Goal: Information Seeking & Learning: Learn about a topic

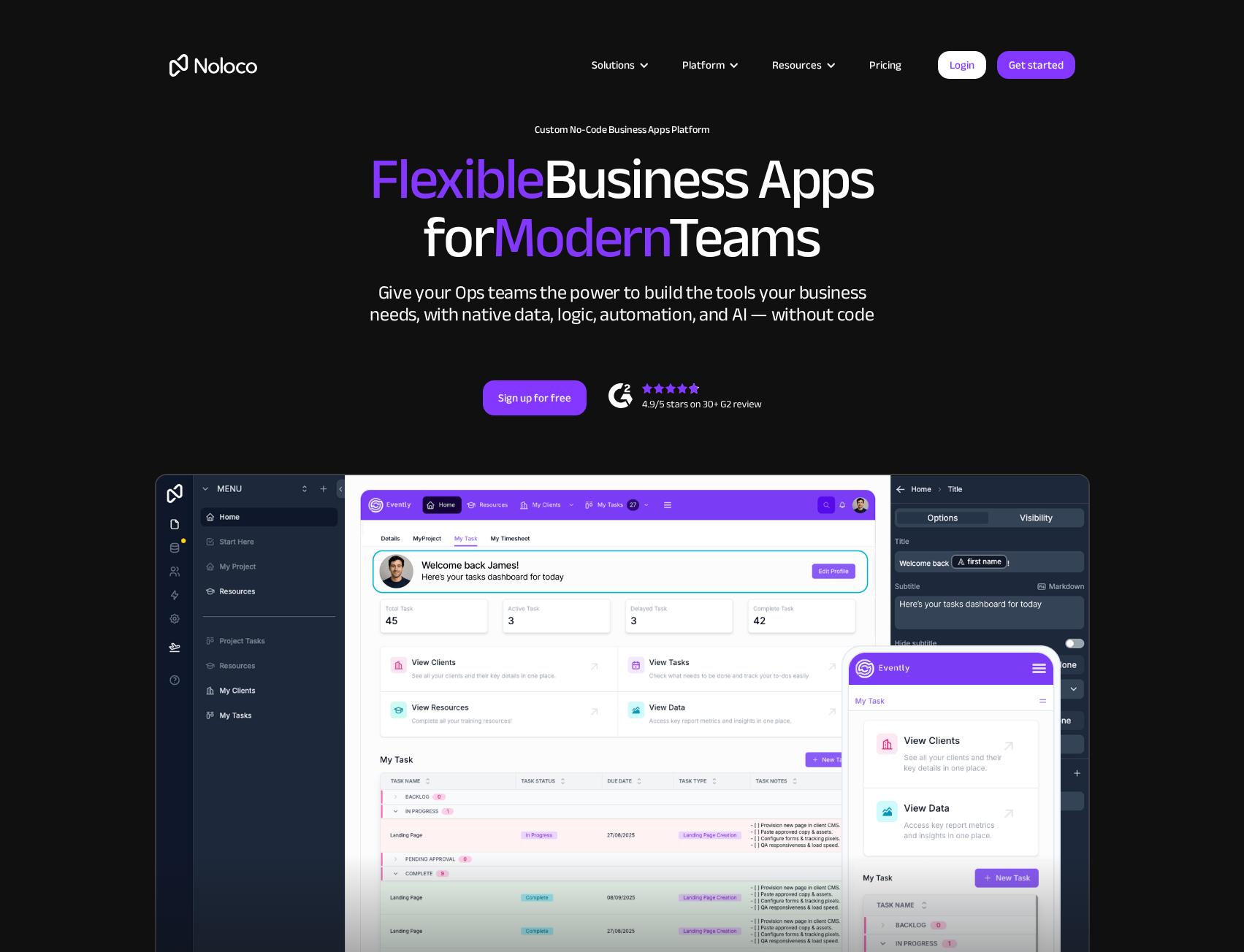
click at [895, 61] on link "Pricing" at bounding box center [886, 65] width 68 height 19
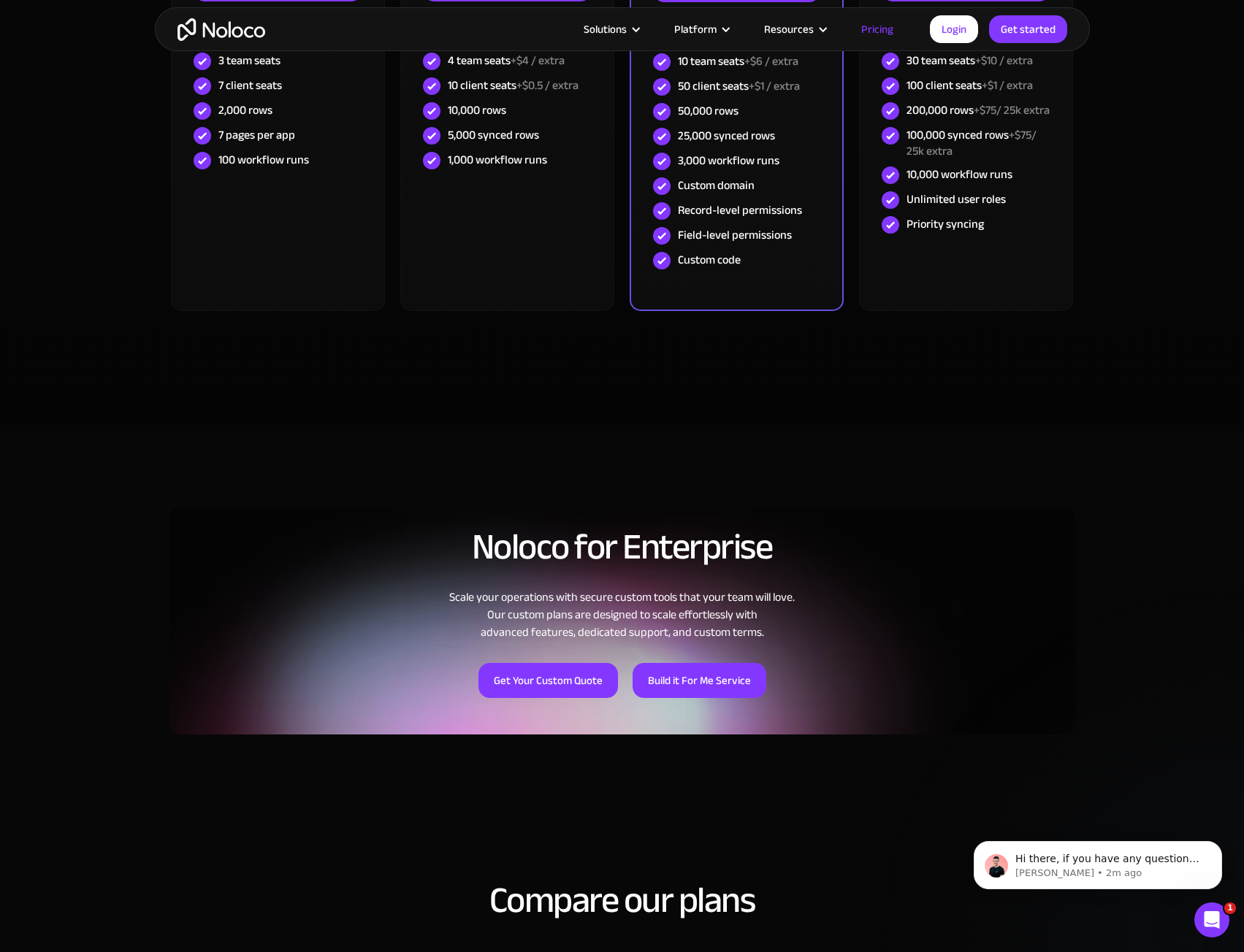
scroll to position [584, 0]
